Goal: Task Accomplishment & Management: Manage account settings

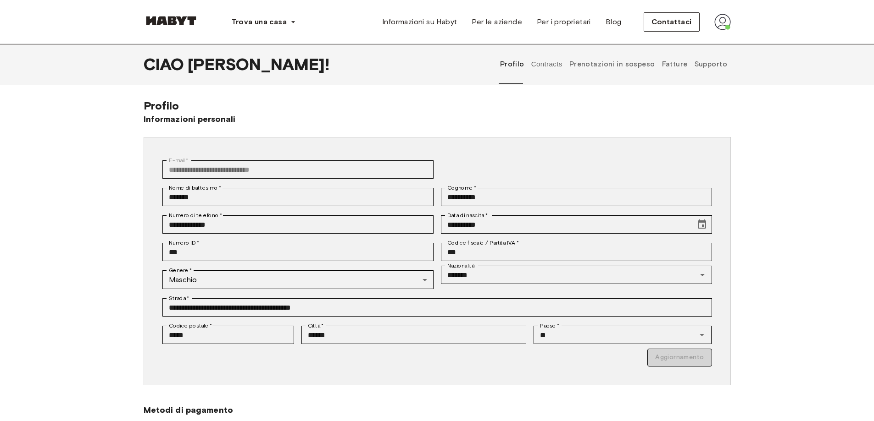
click at [718, 24] on img at bounding box center [722, 22] width 17 height 17
drag, startPoint x: 857, startPoint y: 172, endPoint x: 846, endPoint y: 168, distance: 11.5
click at [857, 172] on div "**********" at bounding box center [437, 289] width 874 height 381
drag, startPoint x: 793, startPoint y: 95, endPoint x: 770, endPoint y: 64, distance: 38.7
click at [790, 93] on div "**********" at bounding box center [437, 262] width 874 height 436
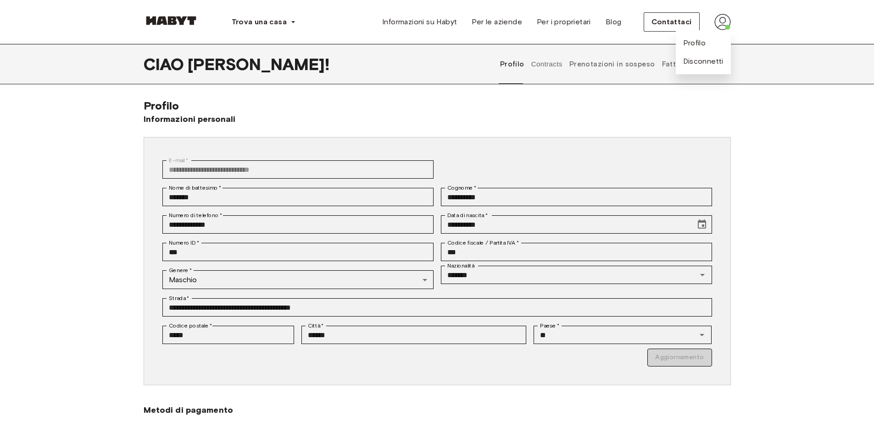
click at [766, 17] on div "Trova una casa Europa [GEOGRAPHIC_DATA] [GEOGRAPHIC_DATA] [GEOGRAPHIC_DATA] [GE…" at bounding box center [437, 22] width 660 height 44
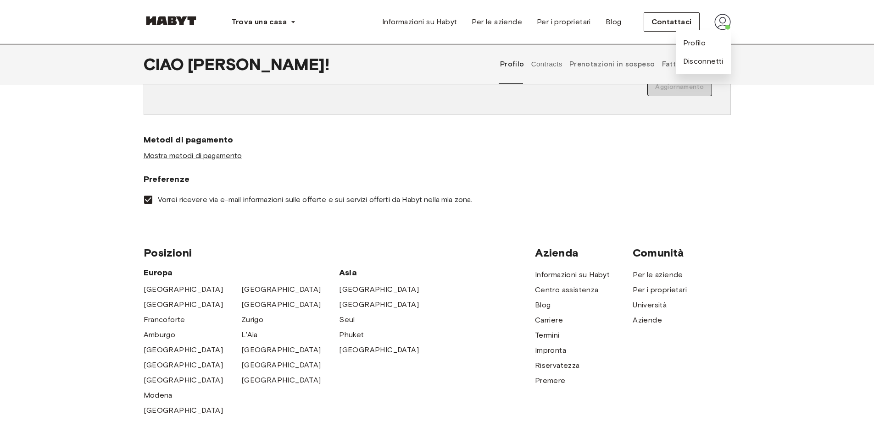
scroll to position [275, 0]
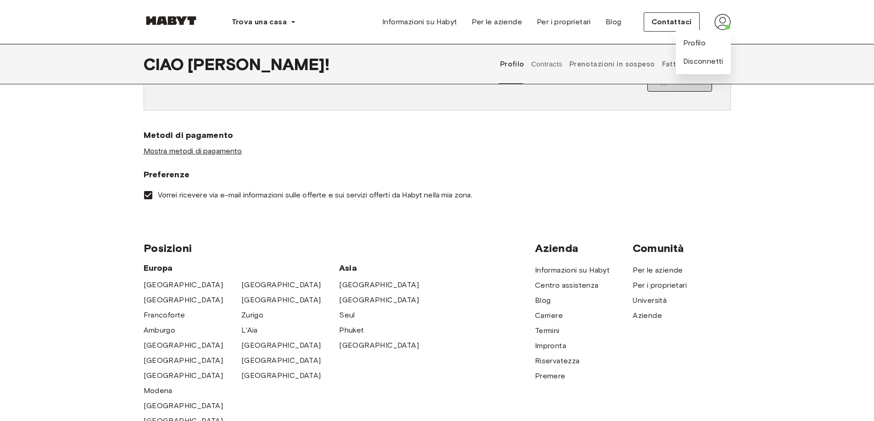
click at [204, 152] on font "Mostra metodi di pagamento" at bounding box center [193, 151] width 99 height 9
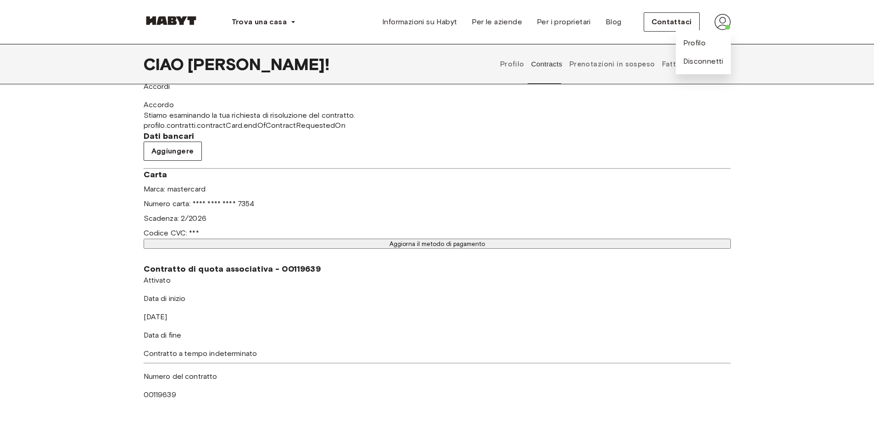
scroll to position [413, 0]
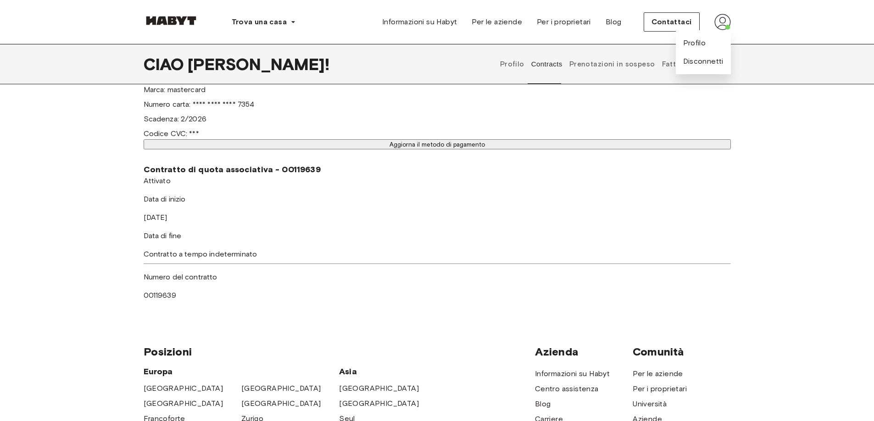
click at [389, 141] on font "Aggiorna il metodo di pagamento" at bounding box center [436, 144] width 95 height 7
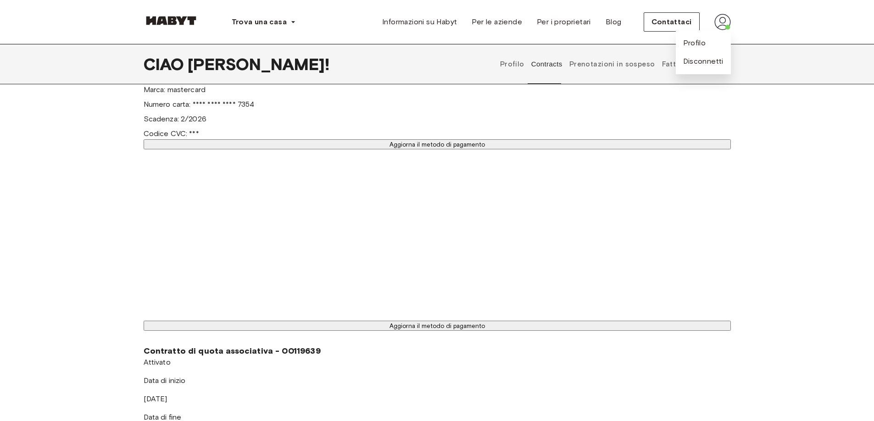
drag, startPoint x: 216, startPoint y: 138, endPoint x: 603, endPoint y: 173, distance: 388.3
click at [603, 173] on div "Contratto di affitto - 00119638 Attivato ▲ ▲ Il tuo soggiorno [GEOGRAPHIC_DATA]…" at bounding box center [437, 19] width 587 height 638
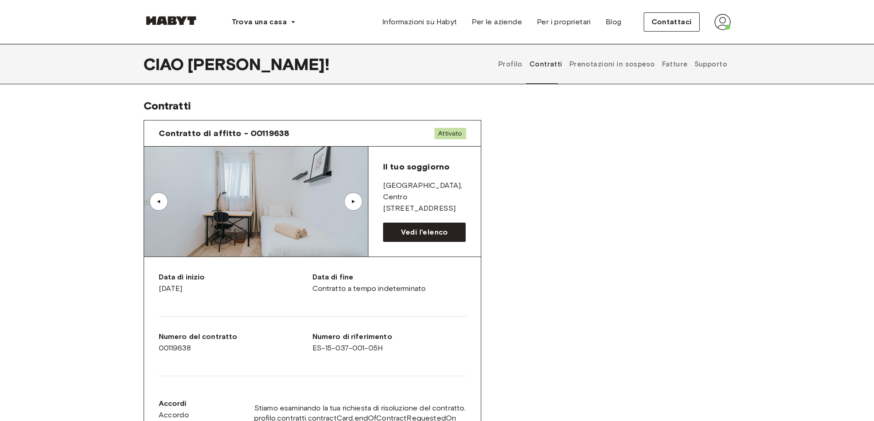
click at [722, 26] on img at bounding box center [722, 22] width 17 height 17
click at [759, 28] on div "Trova una casa Europa [GEOGRAPHIC_DATA] [GEOGRAPHIC_DATA] [GEOGRAPHIC_DATA] [GE…" at bounding box center [437, 22] width 660 height 44
